Goal: Find specific page/section: Find specific page/section

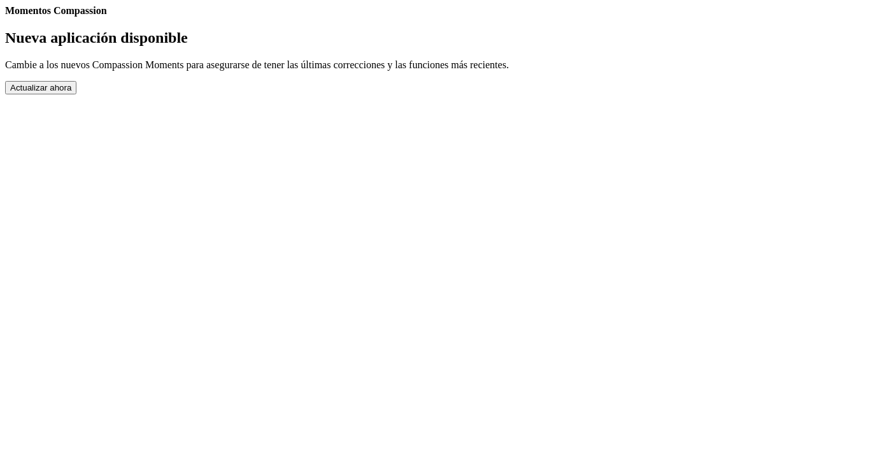
click at [76, 94] on button "Actualizar ahora" at bounding box center [40, 87] width 71 height 13
